Goal: Transaction & Acquisition: Purchase product/service

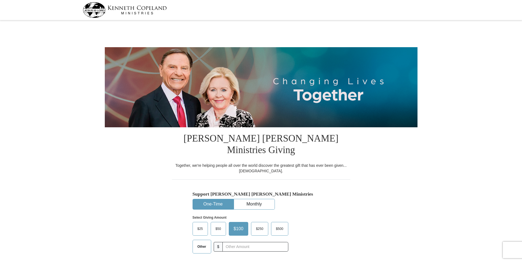
select select "TX"
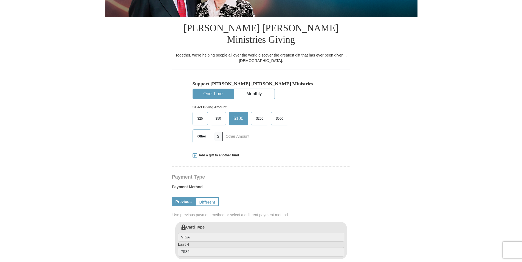
scroll to position [130, 0]
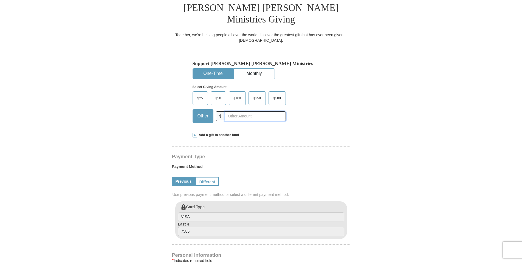
click at [238, 111] on input "text" at bounding box center [254, 116] width 61 height 10
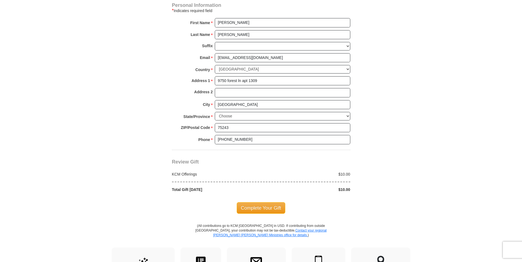
scroll to position [391, 0]
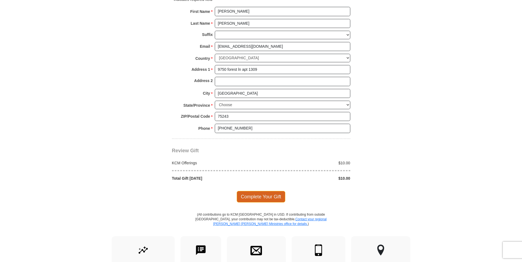
type input "10.00"
click at [253, 191] on span "Complete Your Gift" at bounding box center [260, 197] width 49 height 12
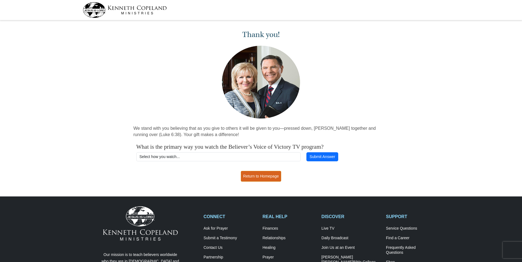
click at [245, 175] on link "Return to Homepage" at bounding box center [261, 176] width 41 height 11
